Goal: Transaction & Acquisition: Book appointment/travel/reservation

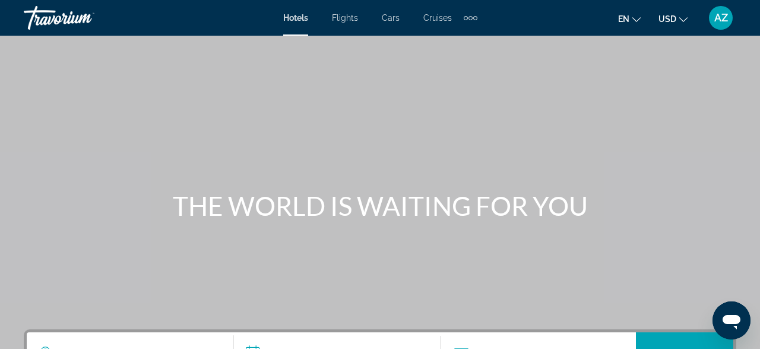
click at [432, 19] on span "Cruises" at bounding box center [437, 17] width 28 height 9
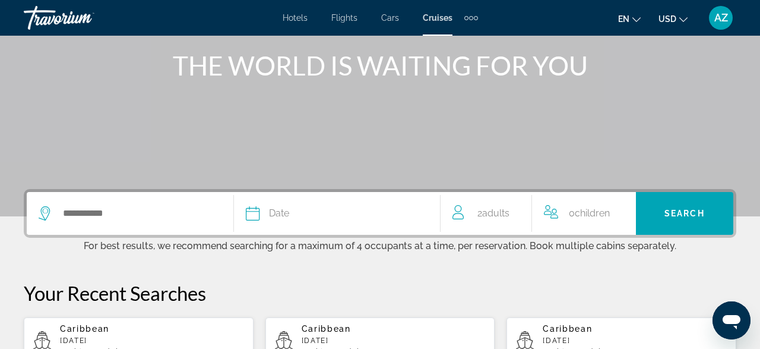
scroll to position [143, 0]
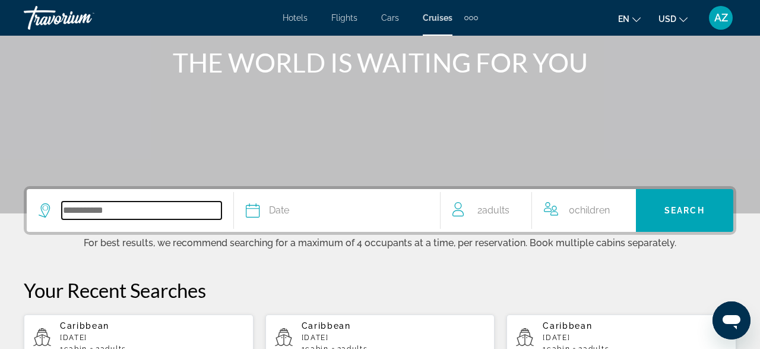
click at [85, 209] on input "Search widget" at bounding box center [142, 210] width 160 height 18
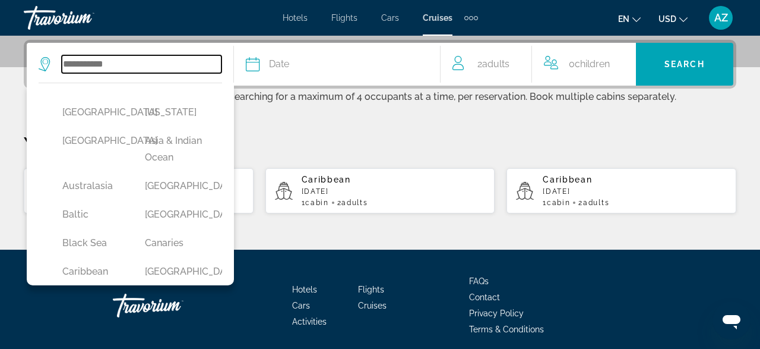
scroll to position [290, 0]
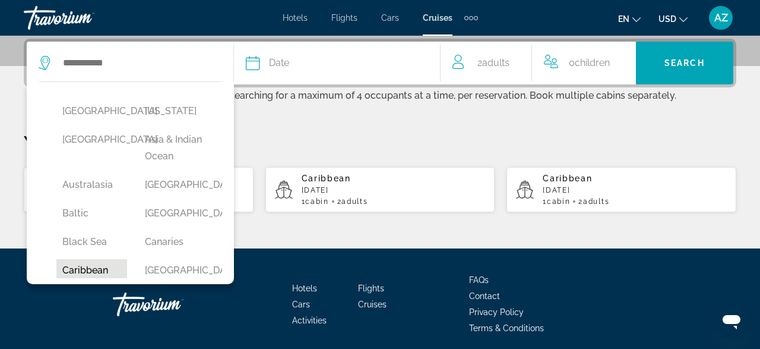
click at [84, 268] on button "Caribbean" at bounding box center [91, 270] width 71 height 23
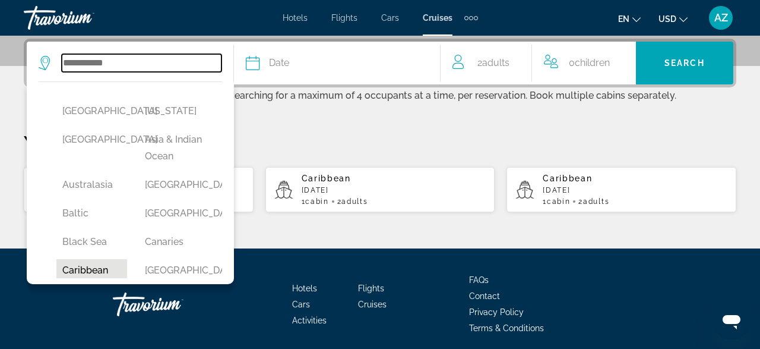
type input "*********"
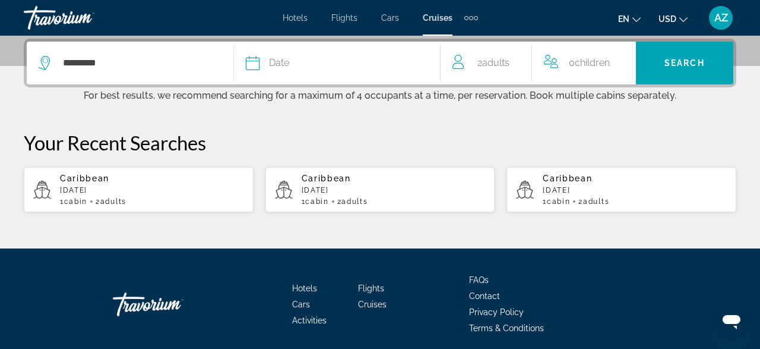
click at [283, 61] on span "Date" at bounding box center [279, 63] width 20 height 17
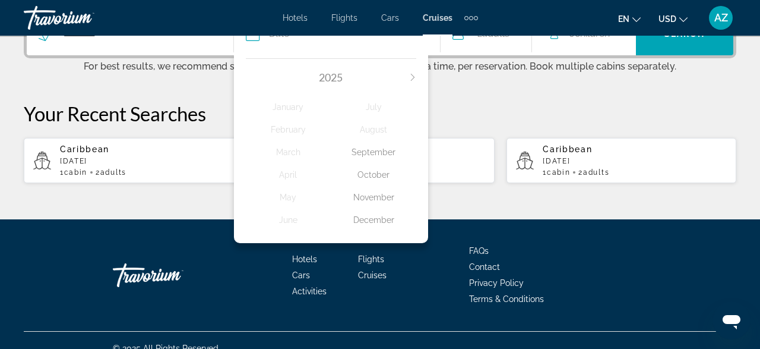
scroll to position [312, 0]
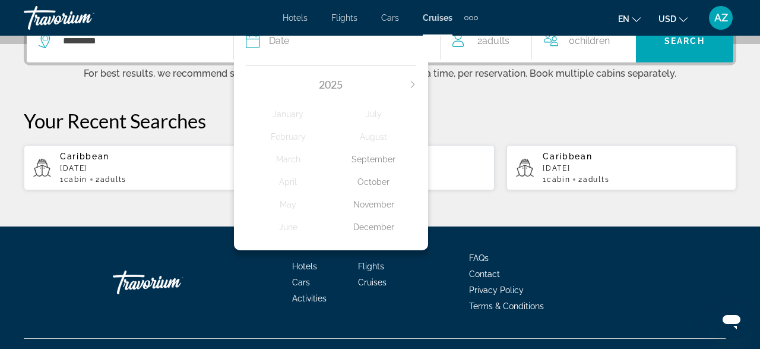
click at [412, 82] on icon "Next month" at bounding box center [413, 84] width 4 height 7
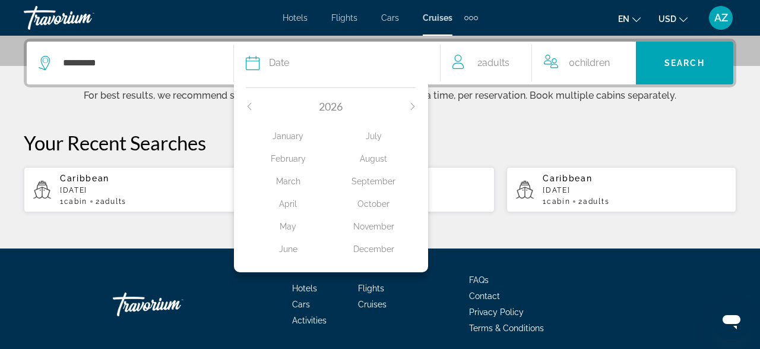
scroll to position [290, 0]
click at [288, 133] on div "January" at bounding box center [288, 135] width 85 height 21
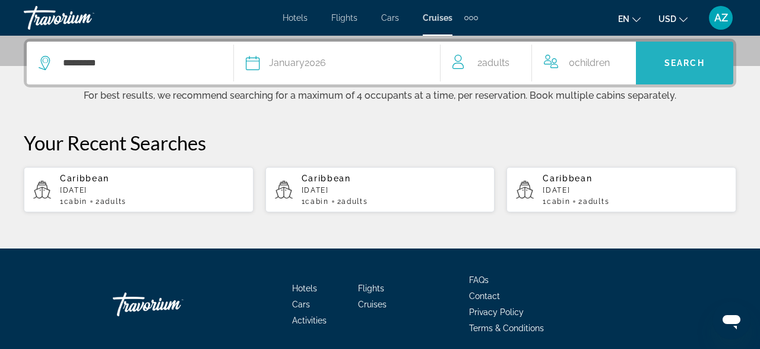
click at [682, 61] on span "Search" at bounding box center [684, 62] width 40 height 9
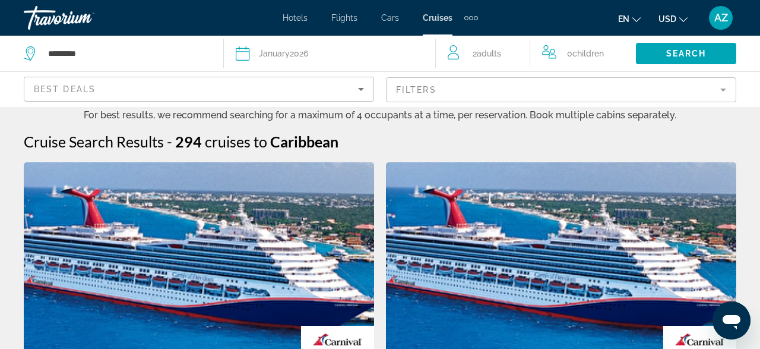
click at [723, 88] on mat-form-field "Filters" at bounding box center [561, 89] width 350 height 25
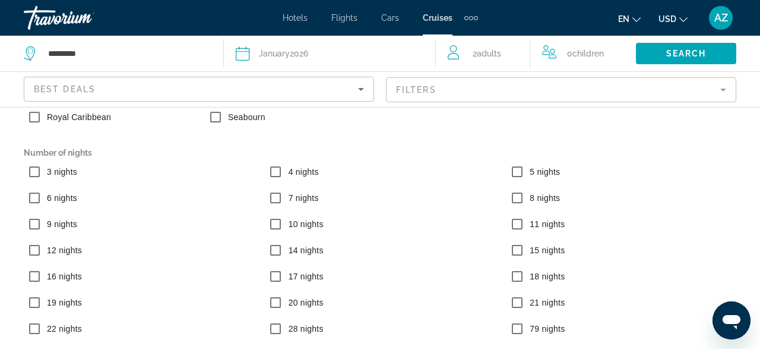
scroll to position [91, 0]
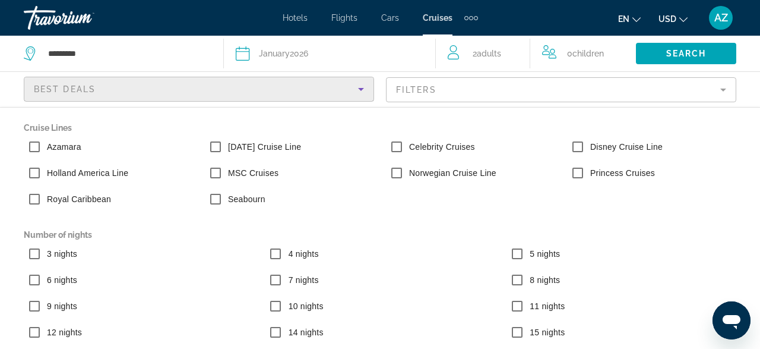
click at [360, 88] on icon "Sort by" at bounding box center [361, 89] width 6 height 3
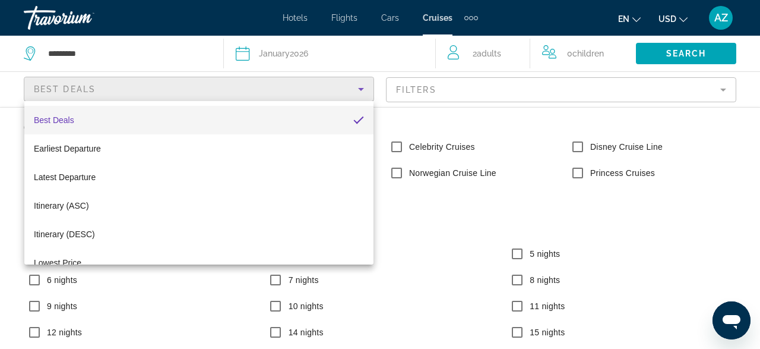
click at [489, 122] on div at bounding box center [380, 174] width 760 height 349
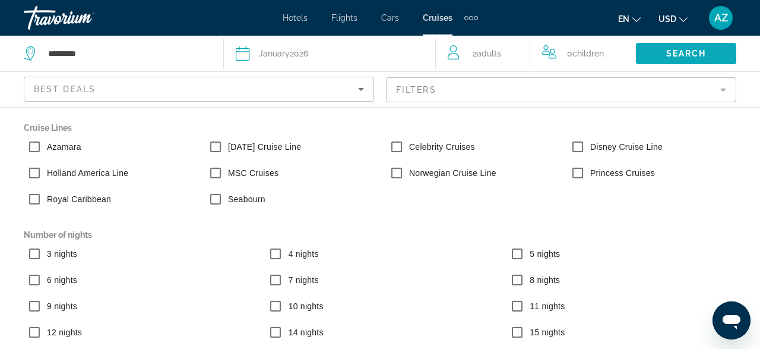
click at [662, 47] on span "Search widget" at bounding box center [686, 53] width 100 height 28
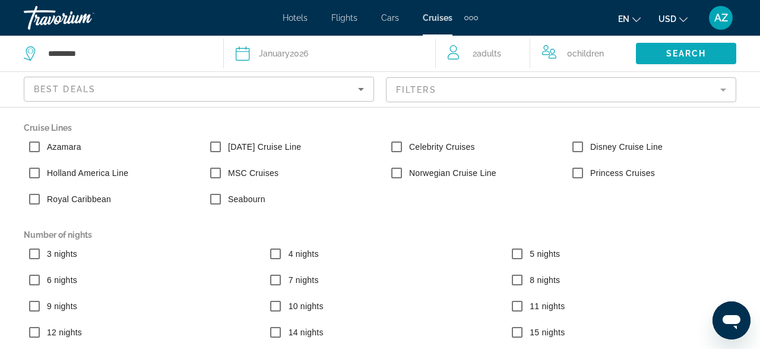
click at [662, 47] on span "Search widget" at bounding box center [686, 53] width 100 height 28
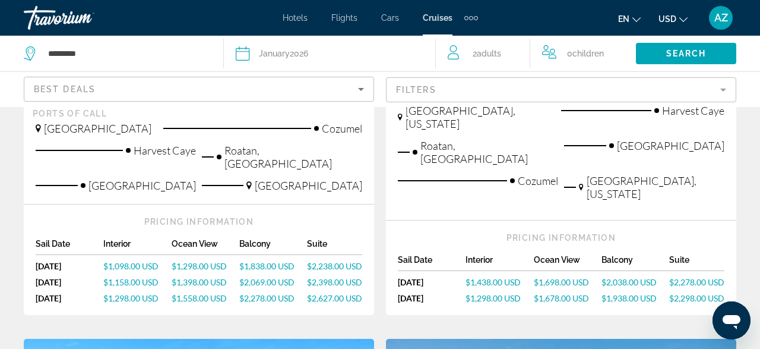
scroll to position [395, 0]
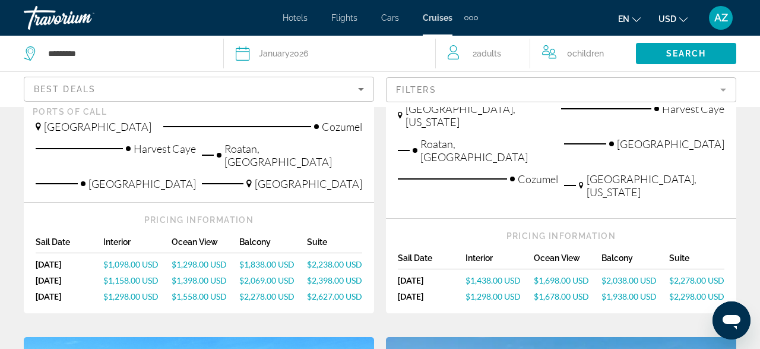
click at [555, 275] on span "$1,698.00 USD" at bounding box center [561, 280] width 55 height 10
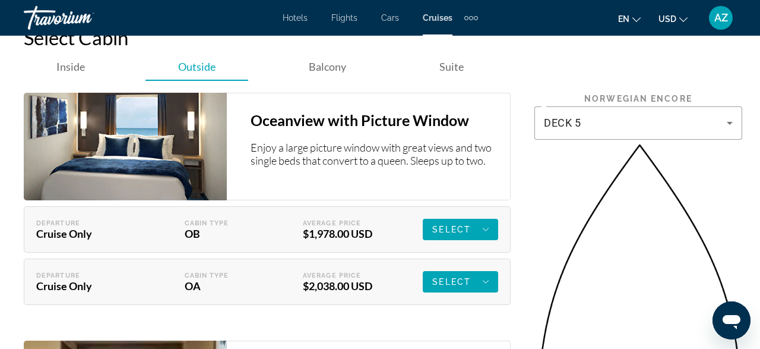
scroll to position [2527, 0]
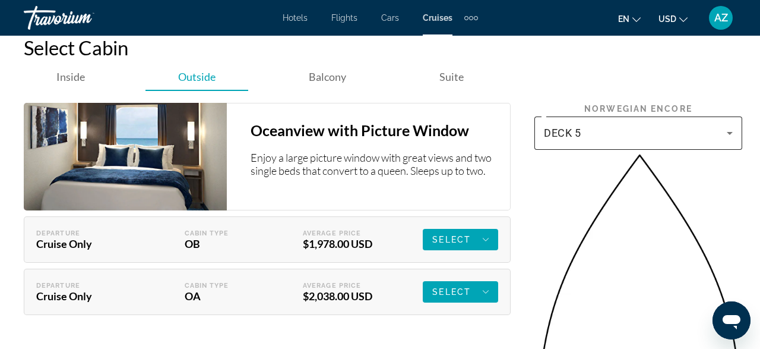
click at [731, 126] on icon "Main content" at bounding box center [730, 133] width 14 height 14
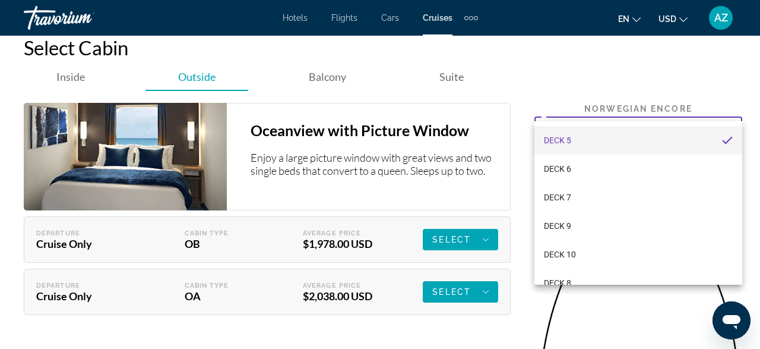
click at [520, 49] on div at bounding box center [380, 174] width 760 height 349
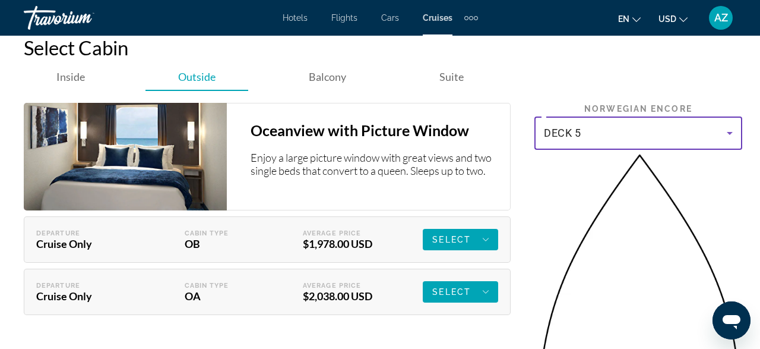
click at [731, 126] on icon "Main content" at bounding box center [730, 133] width 14 height 14
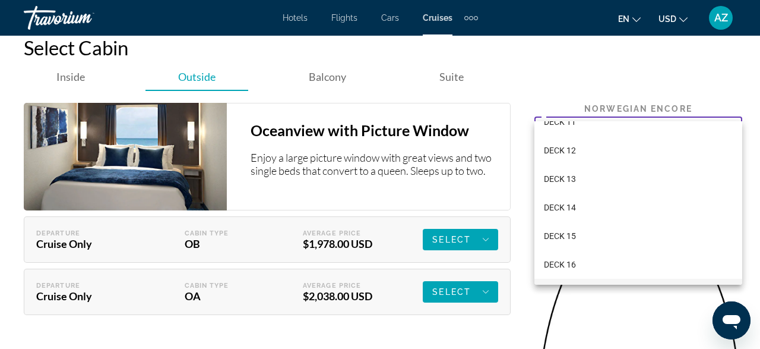
scroll to position [302, 0]
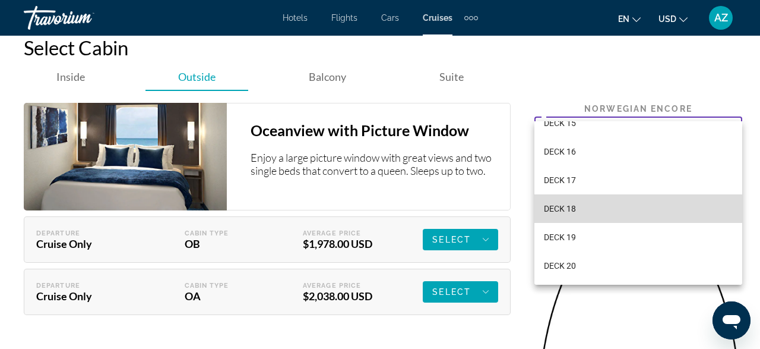
click at [575, 208] on span "DECK 18" at bounding box center [560, 208] width 32 height 14
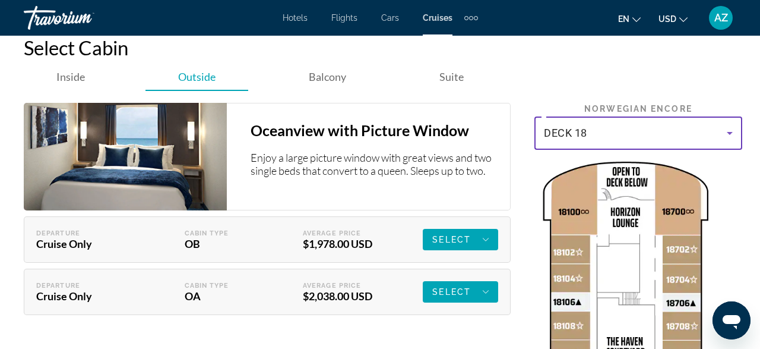
click at [730, 126] on icon "Main content" at bounding box center [730, 133] width 14 height 14
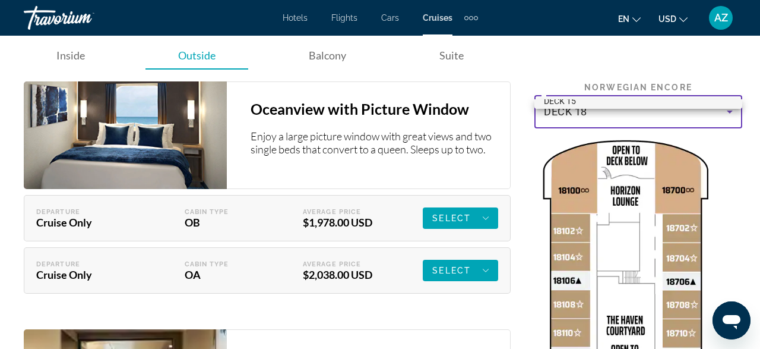
scroll to position [2551, 0]
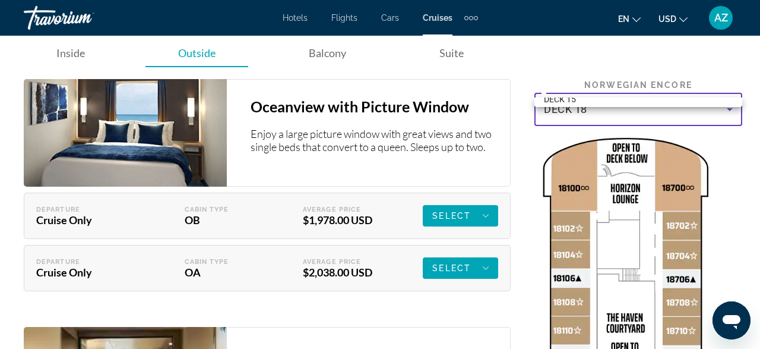
click at [730, 79] on div at bounding box center [380, 174] width 760 height 349
click at [730, 102] on icon "Main content" at bounding box center [730, 109] width 14 height 14
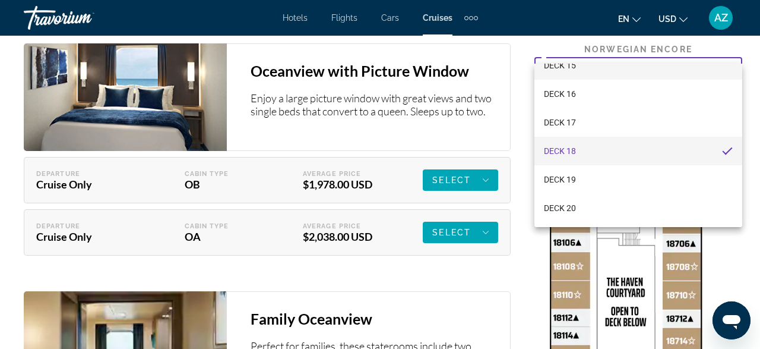
scroll to position [2585, 0]
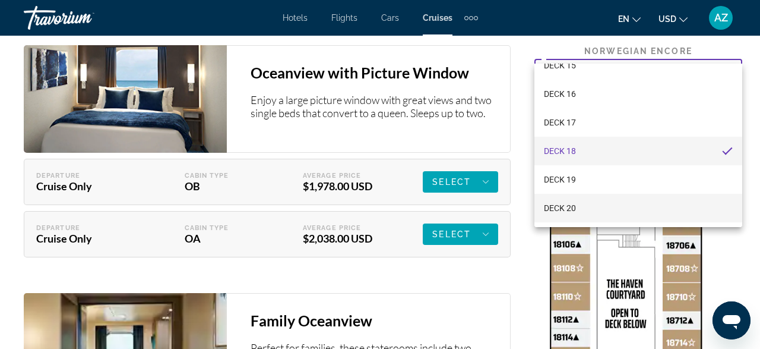
click at [611, 211] on mat-option "DECK 20" at bounding box center [638, 208] width 208 height 28
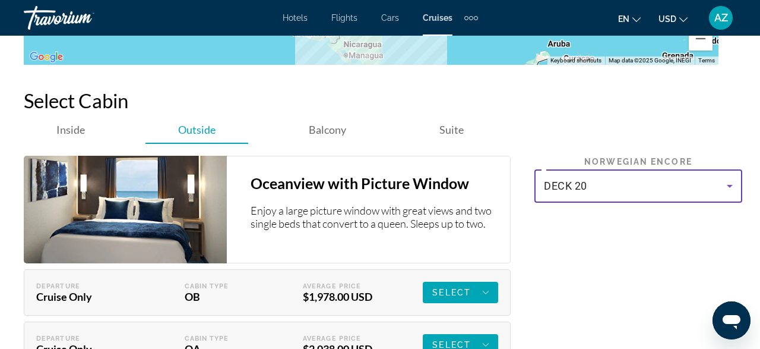
scroll to position [2470, 0]
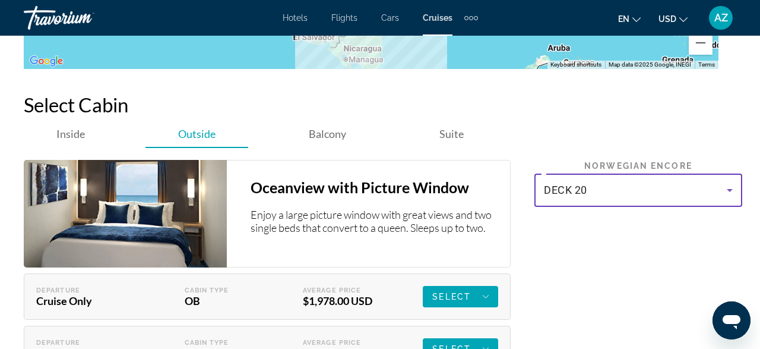
click at [731, 183] on icon "Main content" at bounding box center [730, 190] width 14 height 14
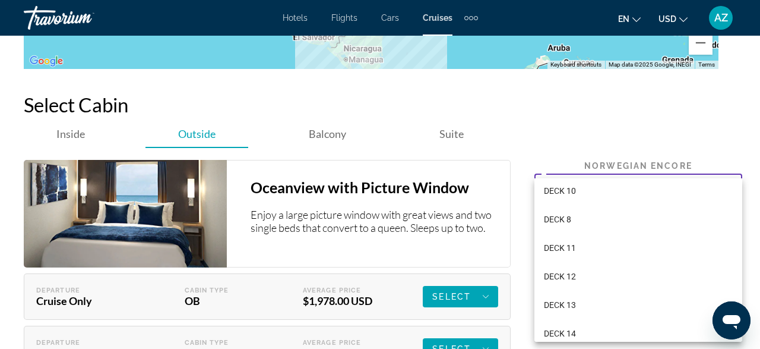
scroll to position [125, 0]
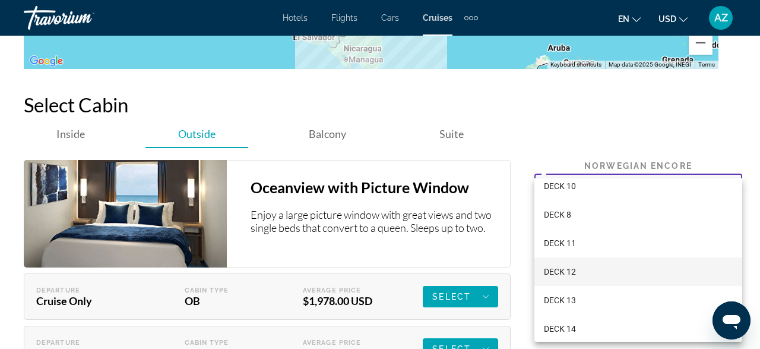
click at [559, 273] on span "DECK 12" at bounding box center [560, 271] width 32 height 14
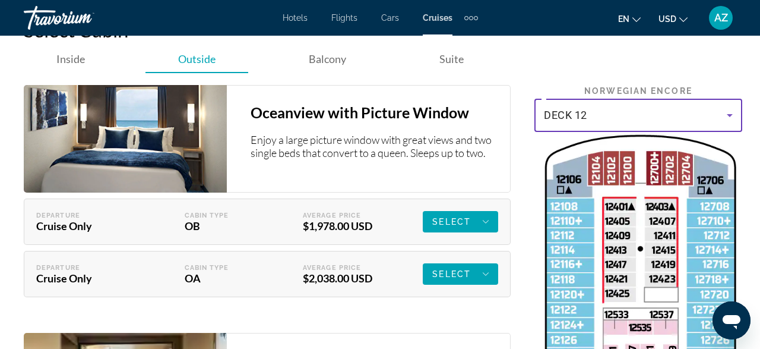
scroll to position [2550, 0]
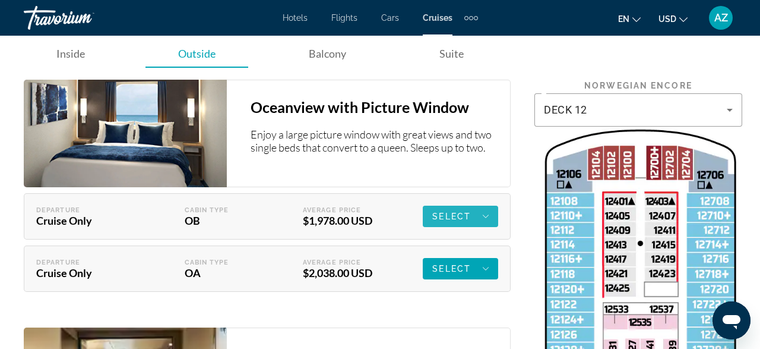
click at [451, 211] on span "Select" at bounding box center [451, 215] width 39 height 9
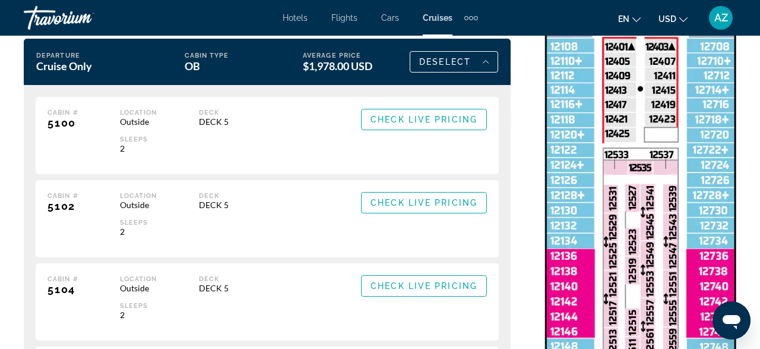
scroll to position [2699, 0]
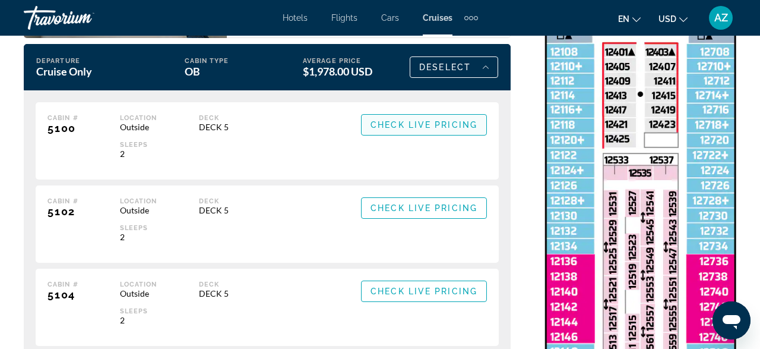
click at [423, 120] on span "Check Live Pricing" at bounding box center [423, 124] width 107 height 9
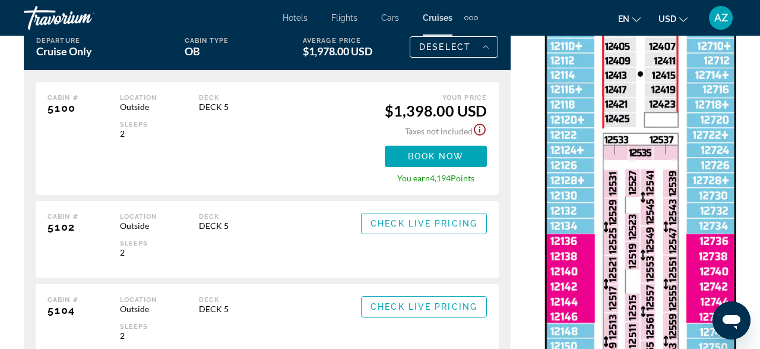
scroll to position [2719, 0]
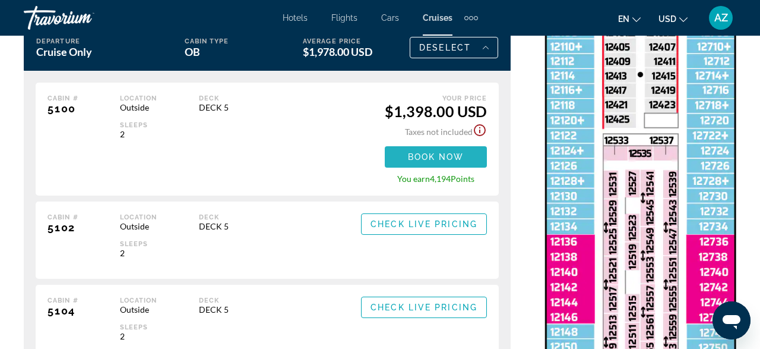
click at [447, 152] on span "Book now" at bounding box center [436, 156] width 56 height 9
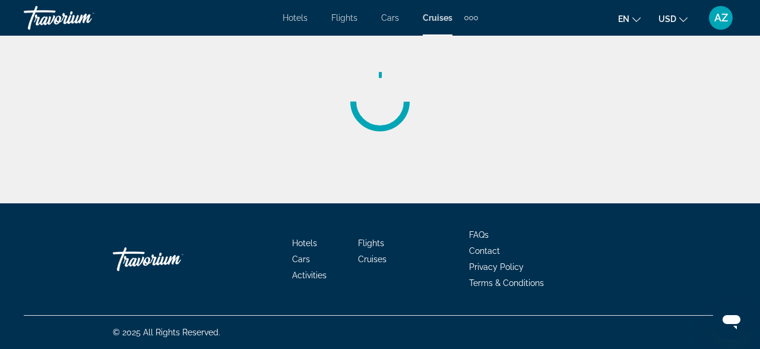
click at [733, 318] on icon "Open messaging window" at bounding box center [732, 322] width 18 height 14
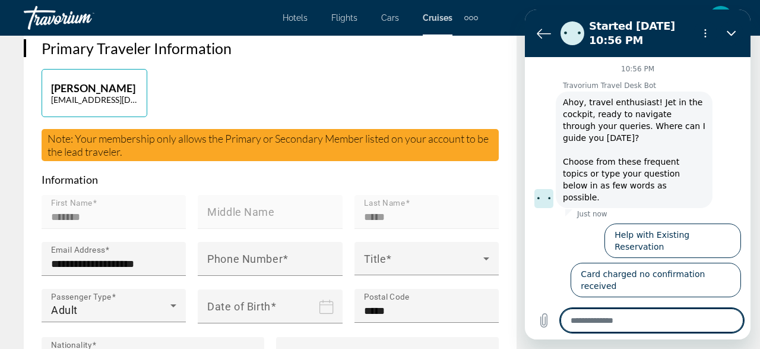
scroll to position [348, 0]
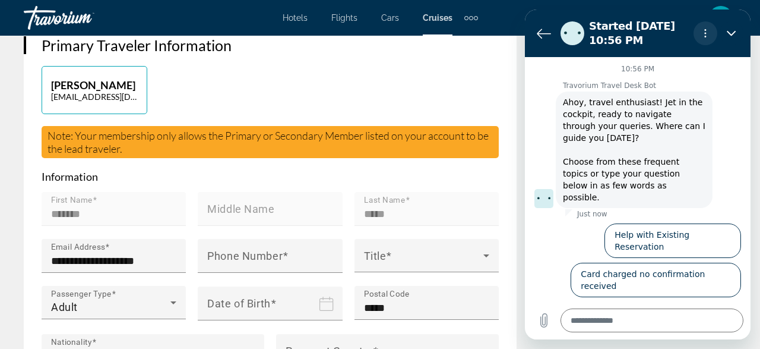
click at [705, 34] on circle "Options menu" at bounding box center [706, 34] width 2 height 2
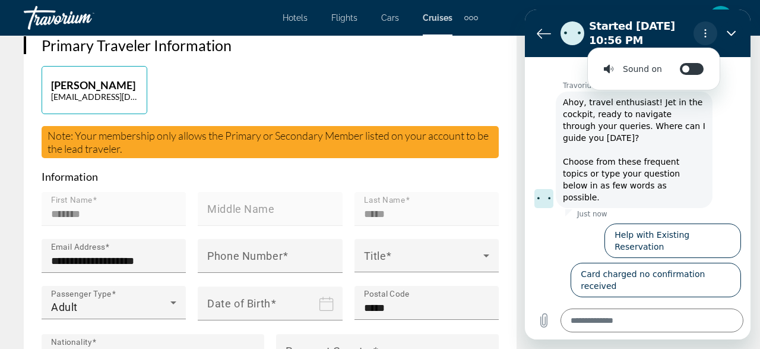
click at [705, 34] on circle "Options menu" at bounding box center [706, 34] width 2 height 2
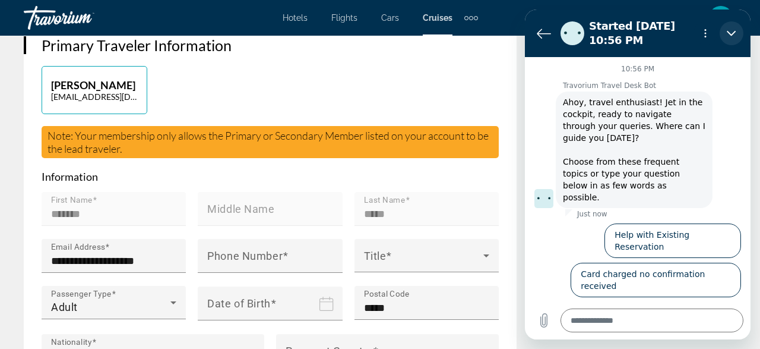
click at [734, 34] on icon "Close" at bounding box center [731, 32] width 9 height 9
type textarea "*"
